Goal: Task Accomplishment & Management: Use online tool/utility

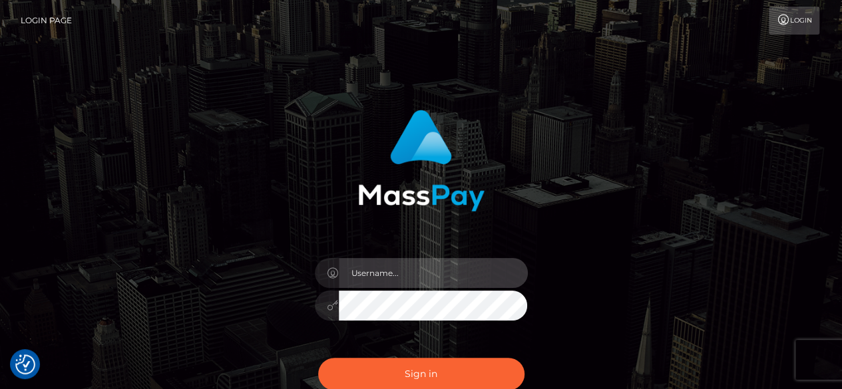
click at [415, 272] on input "text" at bounding box center [433, 273] width 189 height 30
type input "v.hernandez"
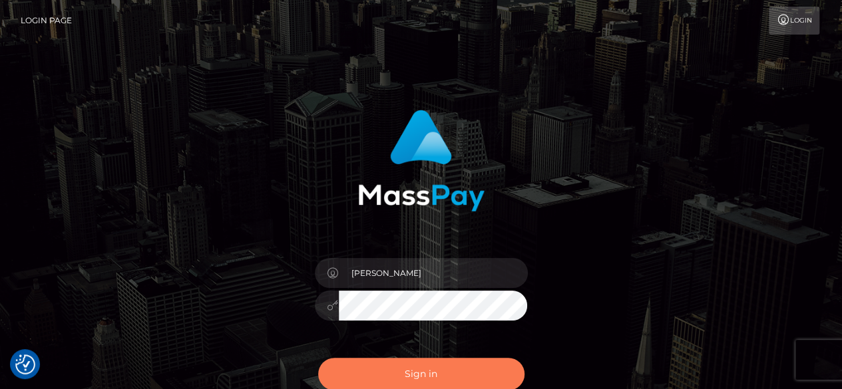
click at [455, 371] on button "Sign in" at bounding box center [421, 374] width 206 height 33
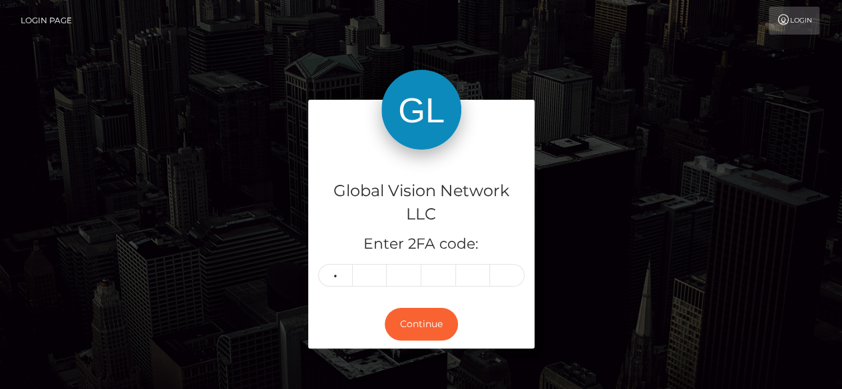
type input "5"
type input "0"
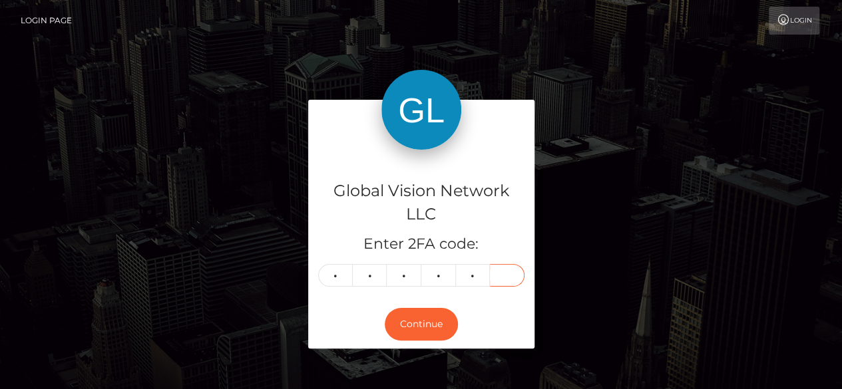
type input "9"
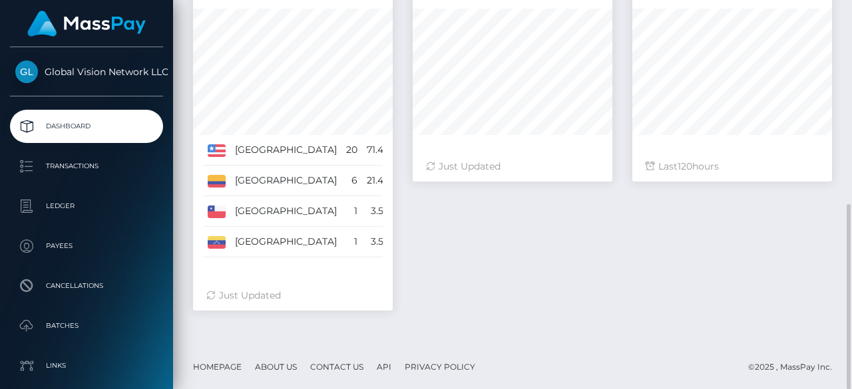
scroll to position [429, 0]
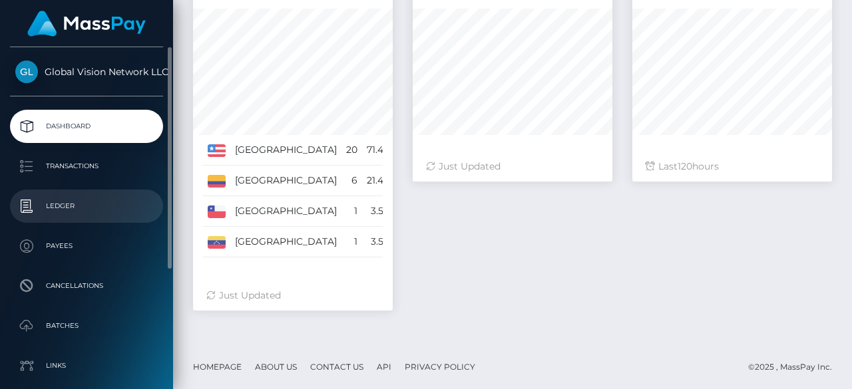
click at [57, 206] on p "Ledger" at bounding box center [86, 206] width 142 height 20
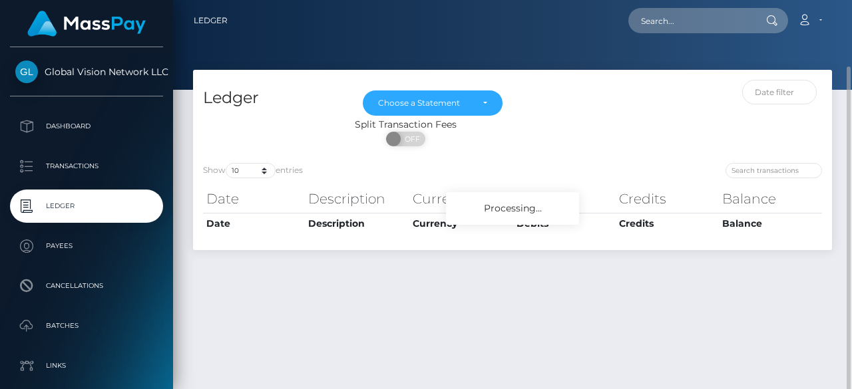
scroll to position [35, 0]
